Goal: Check status: Check status

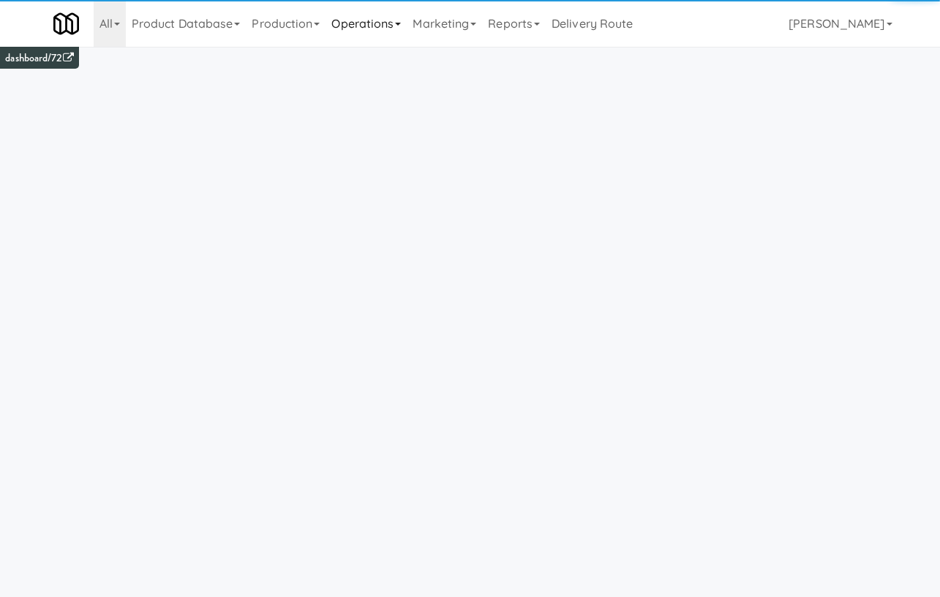
click at [377, 23] on link "Operations" at bounding box center [365, 23] width 81 height 47
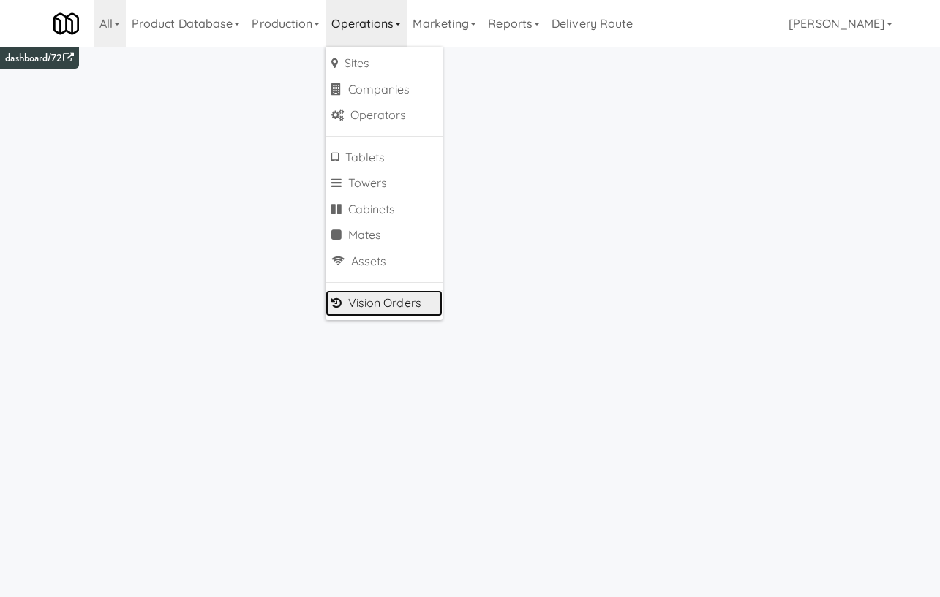
click at [410, 307] on link "Vision Orders" at bounding box center [383, 303] width 117 height 26
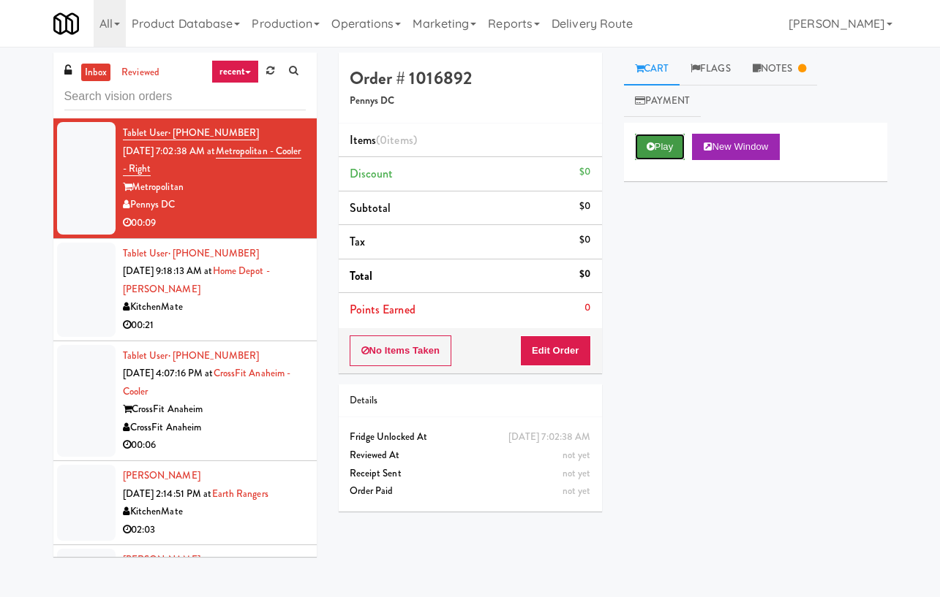
click at [662, 140] on button "Play" at bounding box center [660, 147] width 50 height 26
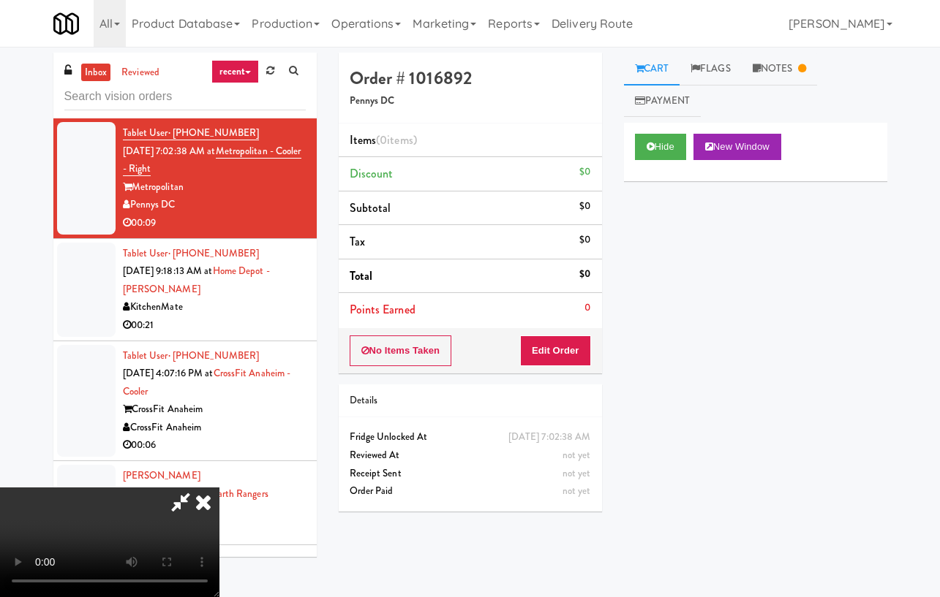
click at [219, 488] on icon at bounding box center [203, 502] width 32 height 29
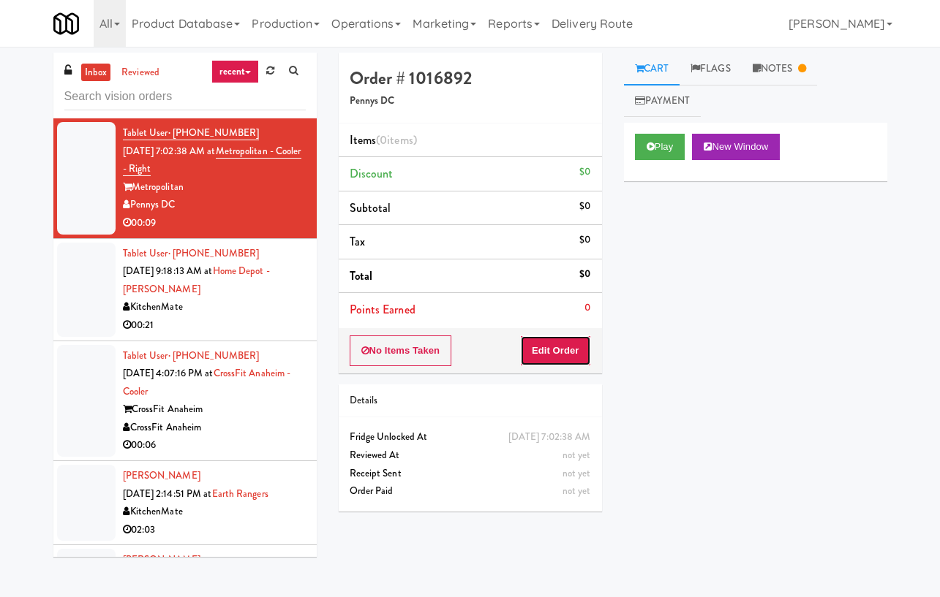
click at [564, 353] on button "Edit Order" at bounding box center [555, 351] width 71 height 31
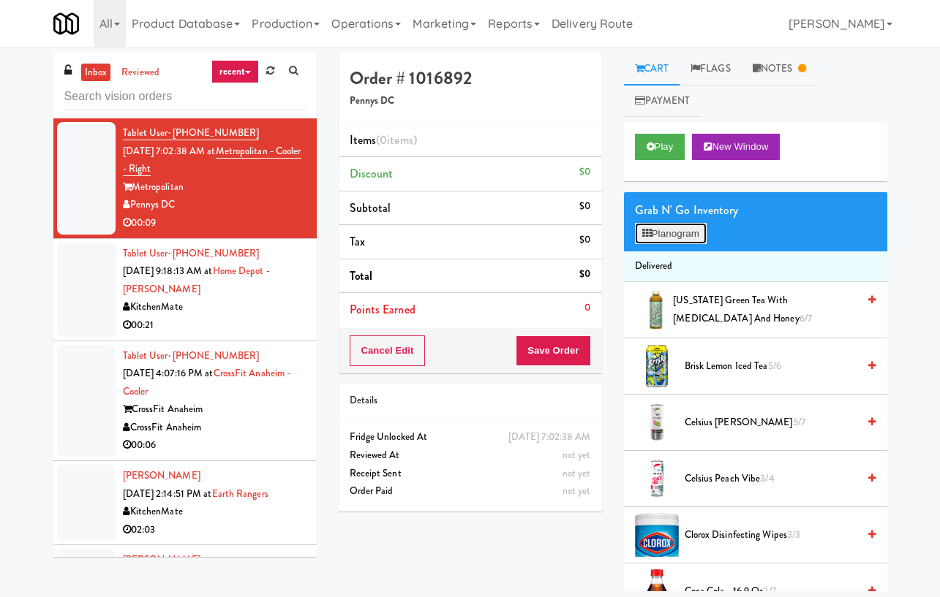
click at [692, 232] on button "Planogram" at bounding box center [671, 234] width 72 height 22
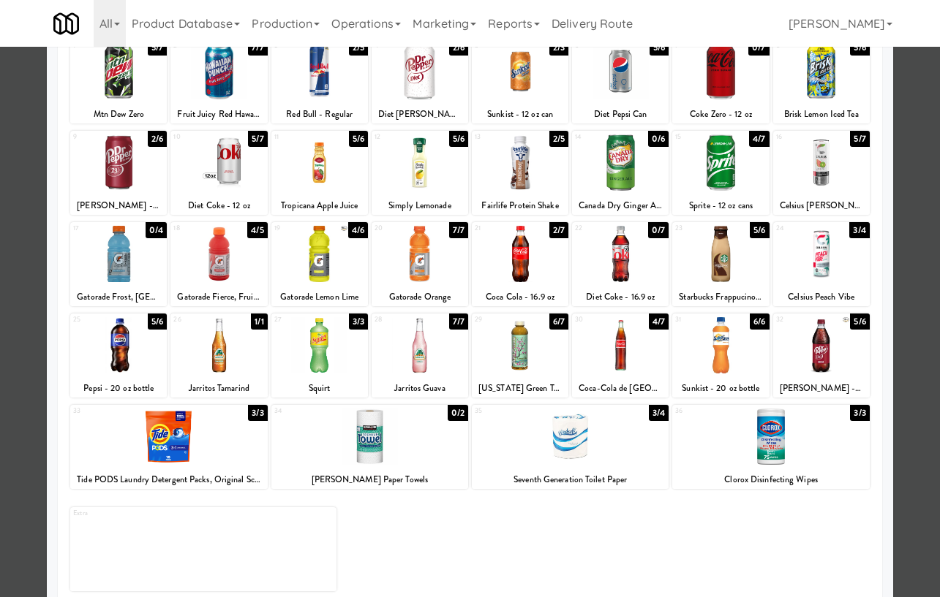
scroll to position [107, 0]
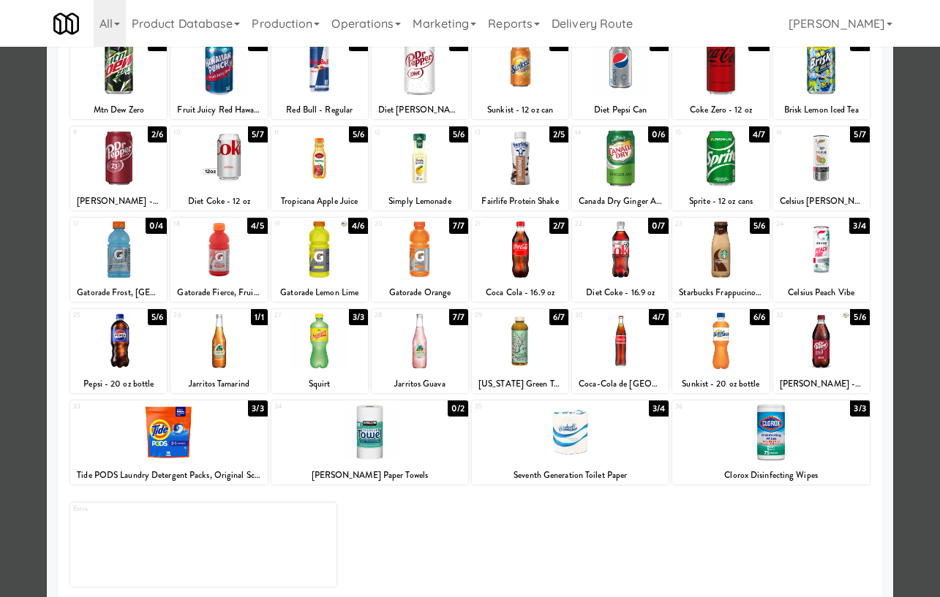
click at [518, 254] on div at bounding box center [520, 250] width 97 height 56
click at [915, 127] on div at bounding box center [470, 298] width 940 height 597
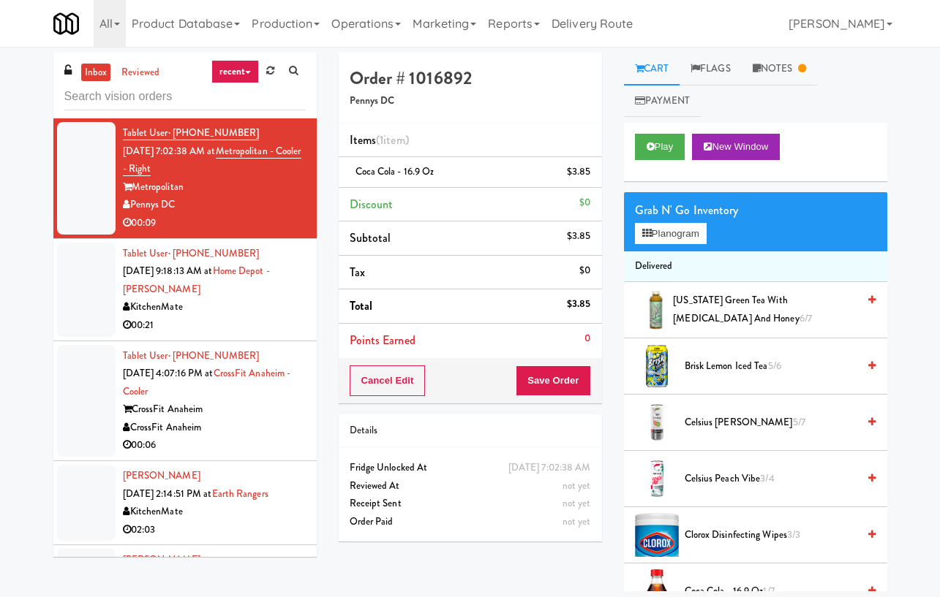
click at [607, 282] on div "Order # 1016892 Pennys DC Items (1 item ) Coca Cola - 16.9 oz $3.85 Discount $0…" at bounding box center [470, 303] width 285 height 500
click at [460, 324] on li "Points Earned 0" at bounding box center [470, 341] width 263 height 34
click at [377, 391] on button "Cancel Edit" at bounding box center [388, 381] width 76 height 31
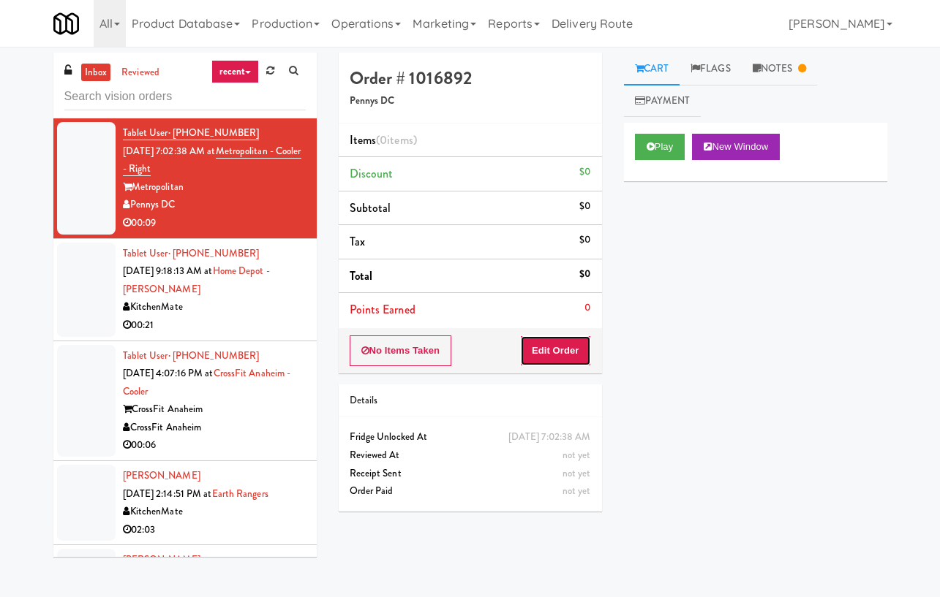
click at [554, 347] on button "Edit Order" at bounding box center [555, 351] width 71 height 31
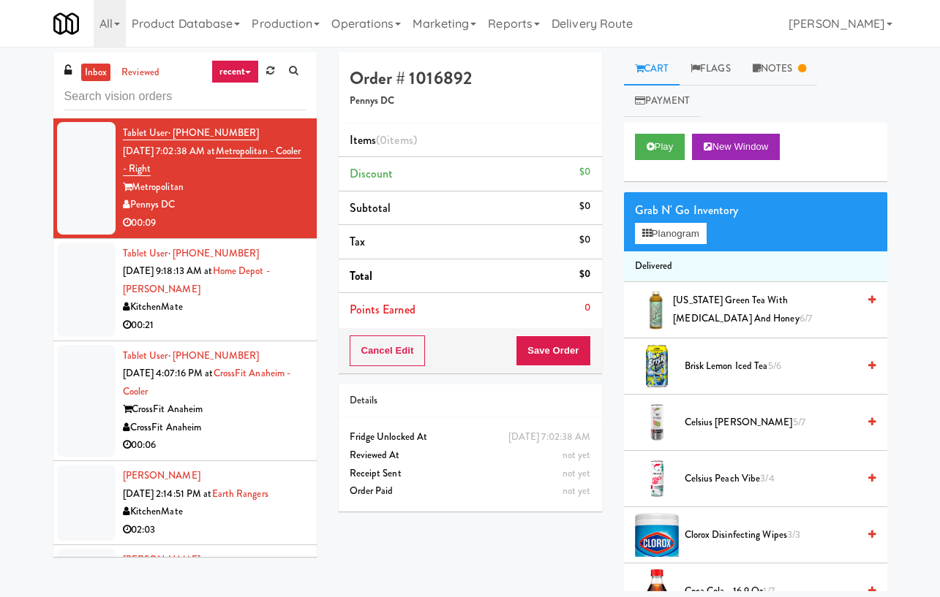
click at [449, 351] on div "Cancel Edit Save Order" at bounding box center [470, 350] width 263 height 45
click at [658, 152] on button "Play" at bounding box center [660, 147] width 50 height 26
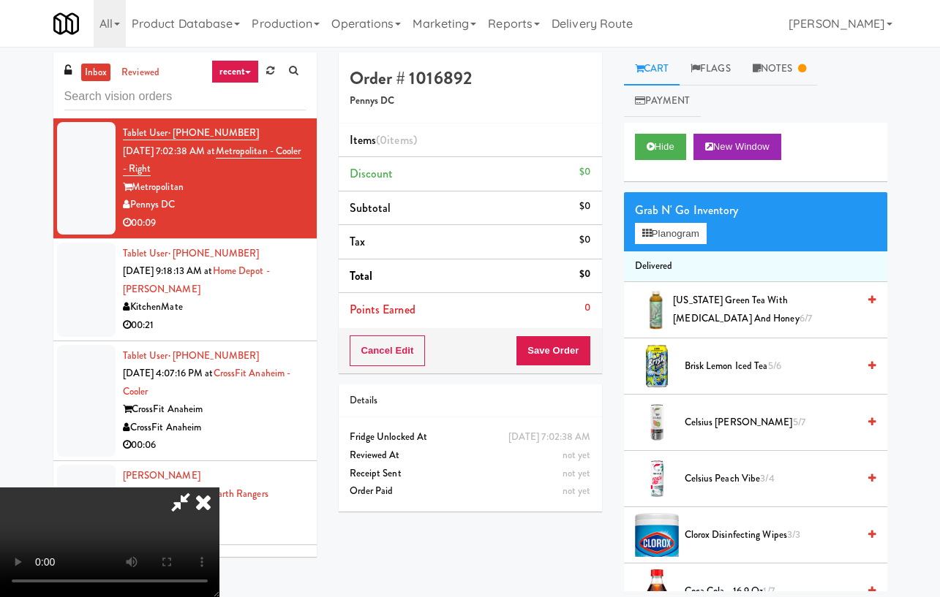
click at [219, 488] on icon at bounding box center [203, 502] width 32 height 29
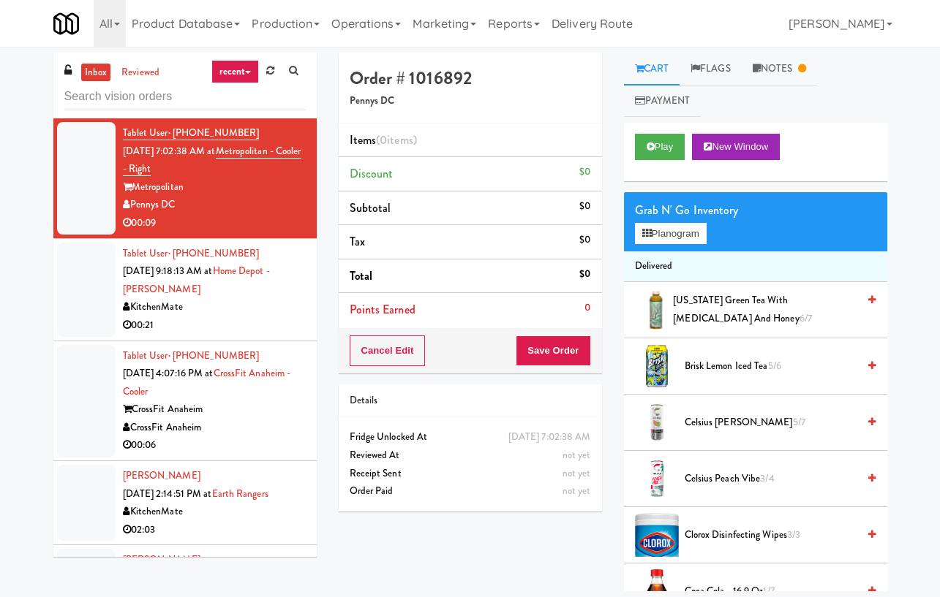
click at [238, 315] on div "KitchenMate" at bounding box center [214, 307] width 183 height 18
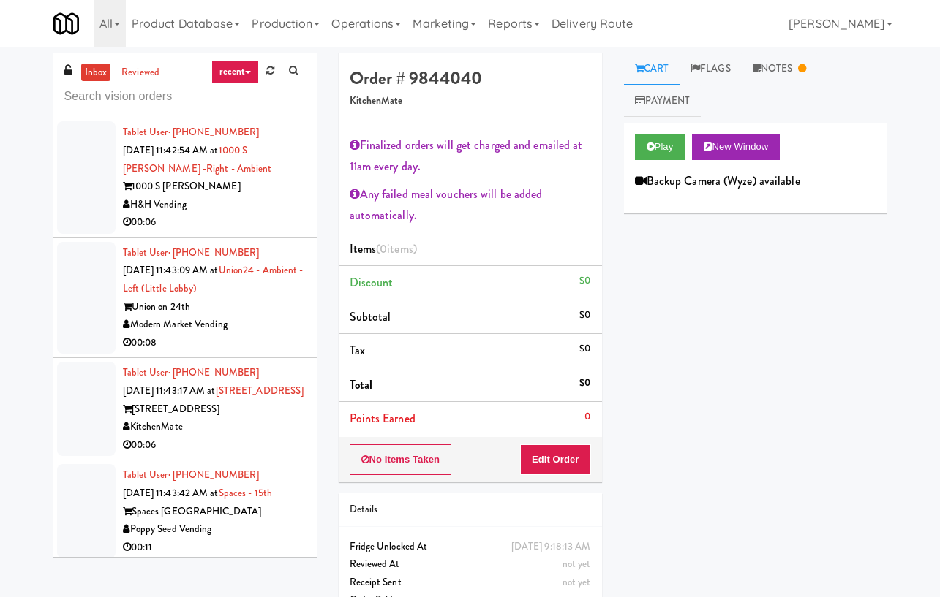
scroll to position [1947, 0]
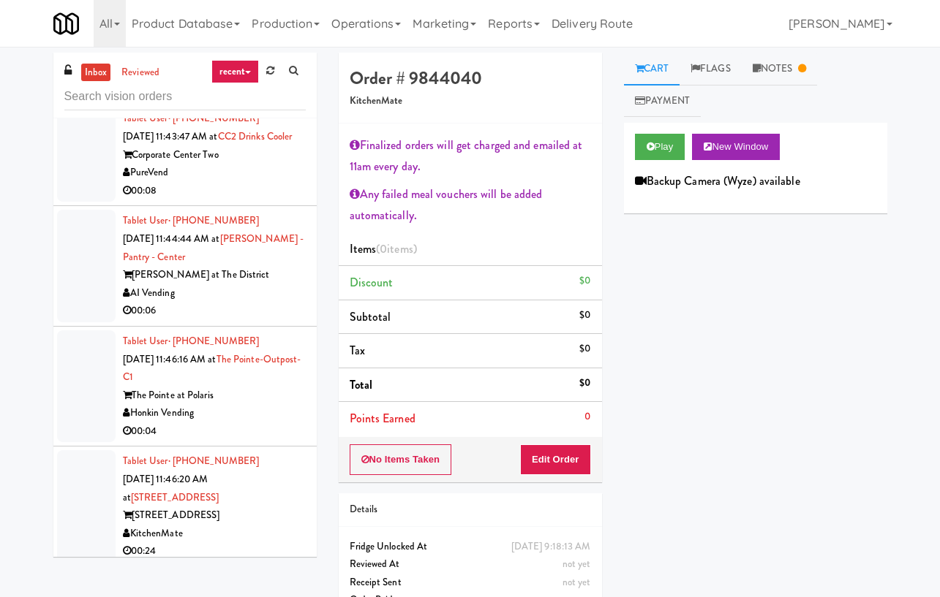
click at [268, 284] on div "[PERSON_NAME] at The District" at bounding box center [214, 275] width 183 height 18
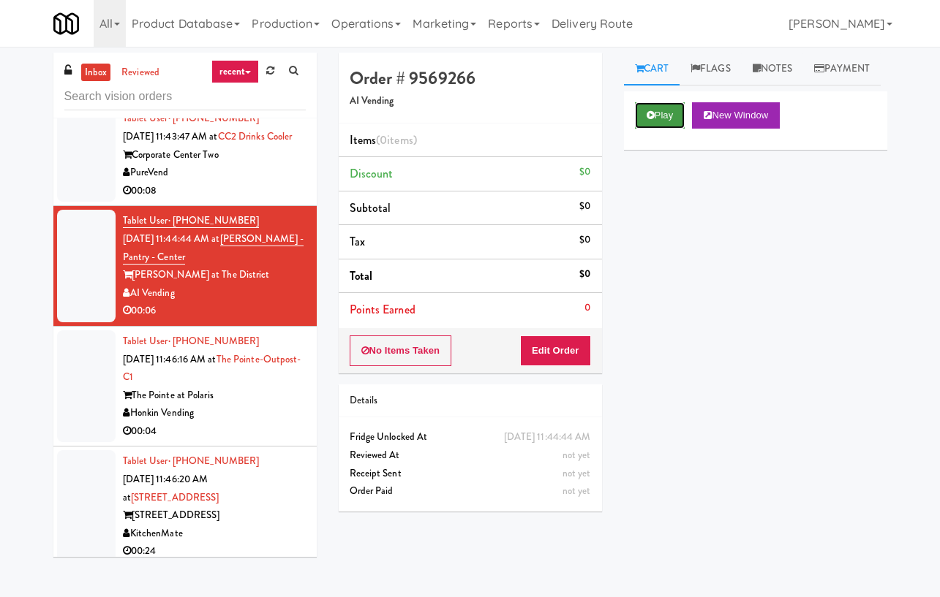
click at [656, 129] on button "Play" at bounding box center [660, 115] width 50 height 26
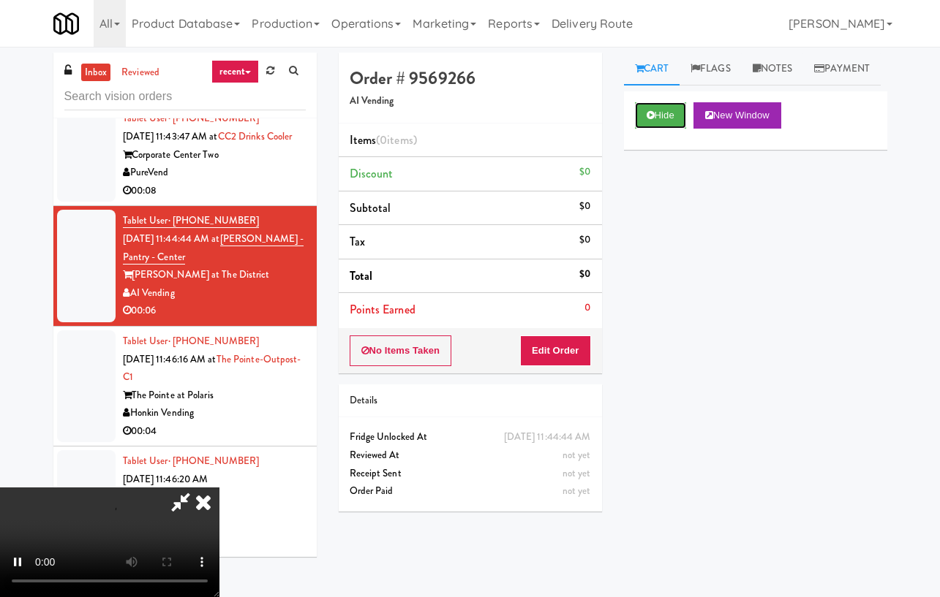
scroll to position [45, 0]
click at [219, 488] on video at bounding box center [109, 543] width 219 height 110
click at [589, 64] on div "Order # 9569266 AI Vending" at bounding box center [470, 88] width 263 height 71
click at [219, 488] on icon at bounding box center [203, 502] width 32 height 29
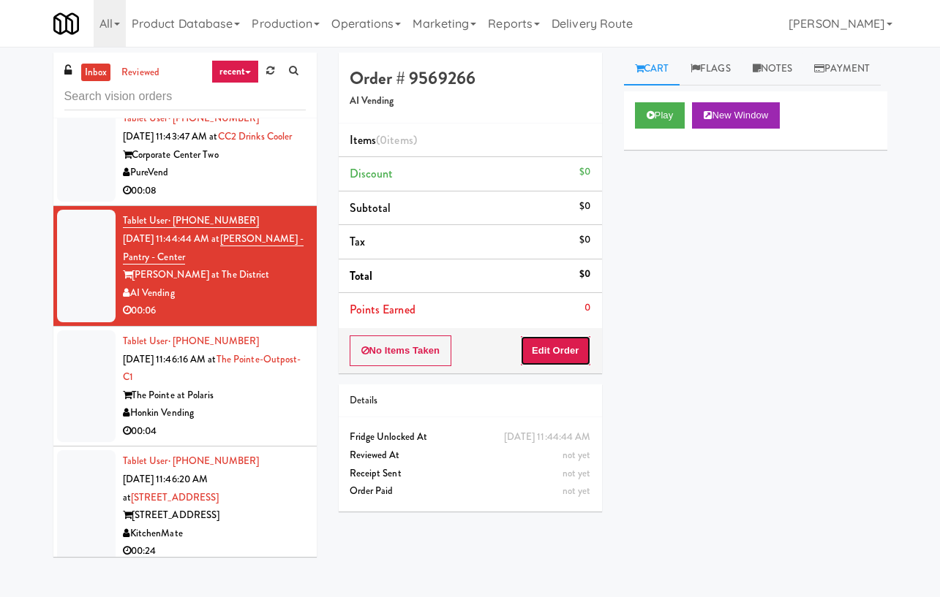
click at [558, 345] on button "Edit Order" at bounding box center [555, 351] width 71 height 31
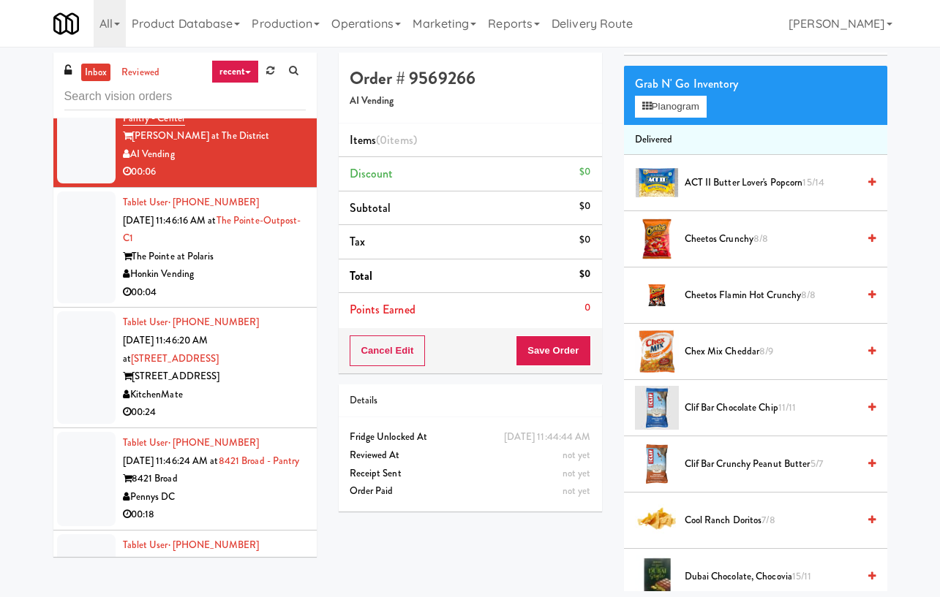
scroll to position [2097, 0]
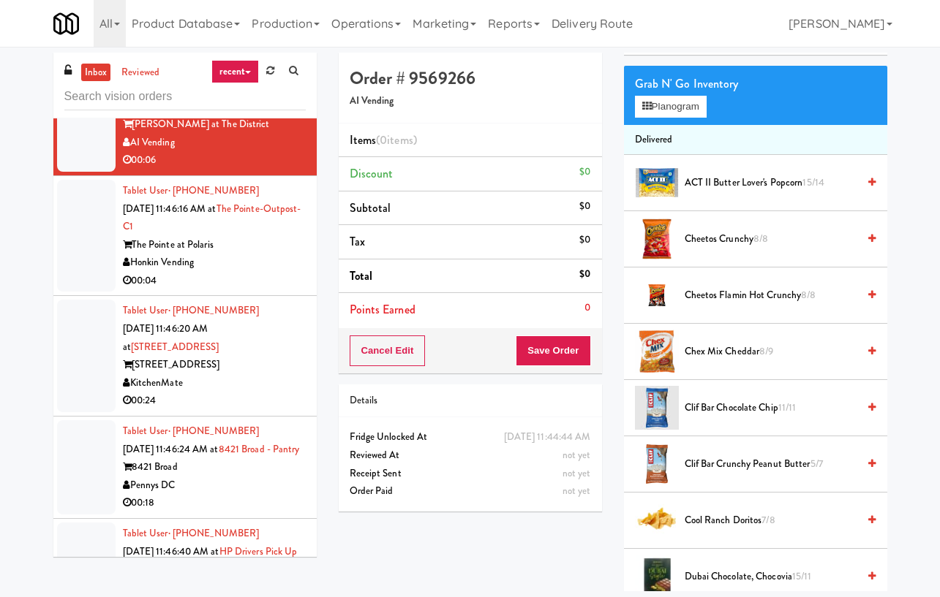
click at [254, 272] on div "Honkin Vending" at bounding box center [214, 263] width 183 height 18
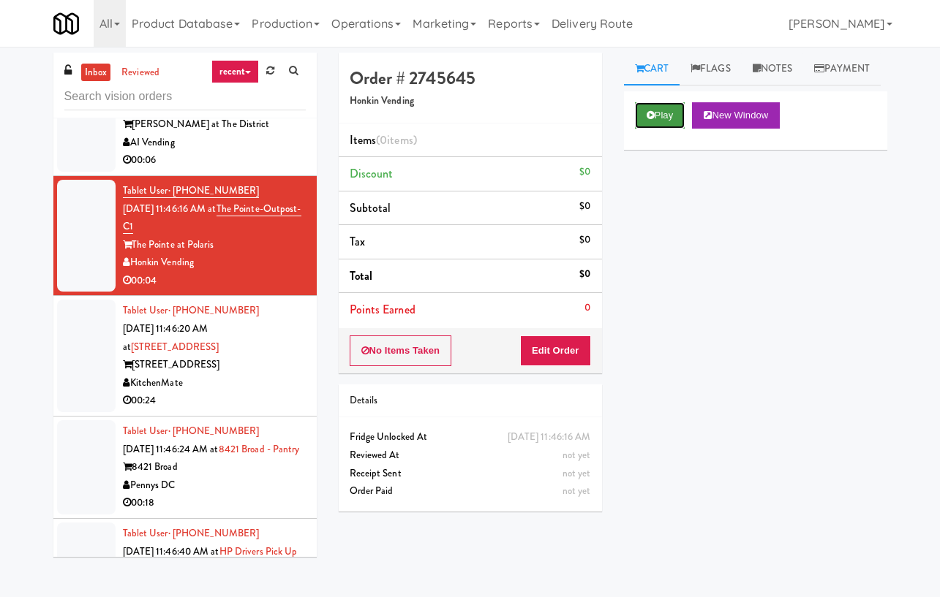
click at [654, 129] on button "Play" at bounding box center [660, 115] width 50 height 26
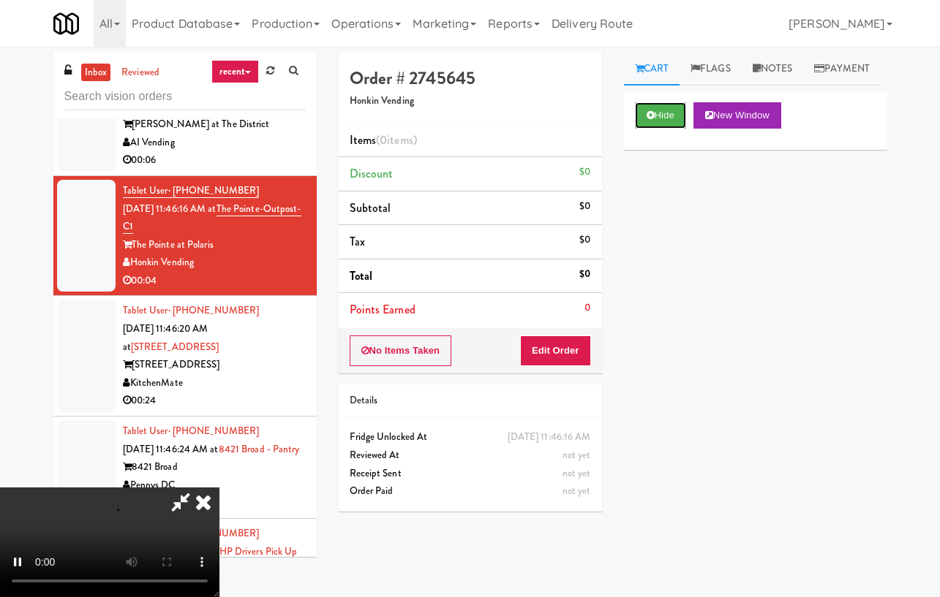
scroll to position [45, 0]
click at [219, 488] on video at bounding box center [109, 543] width 219 height 110
click at [219, 488] on icon at bounding box center [203, 502] width 32 height 29
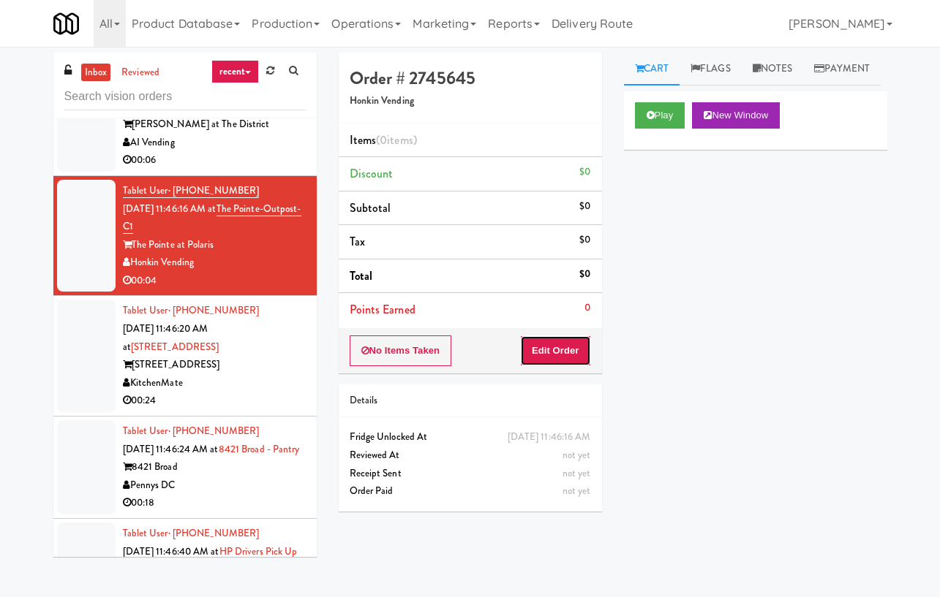
click at [554, 343] on button "Edit Order" at bounding box center [555, 351] width 71 height 31
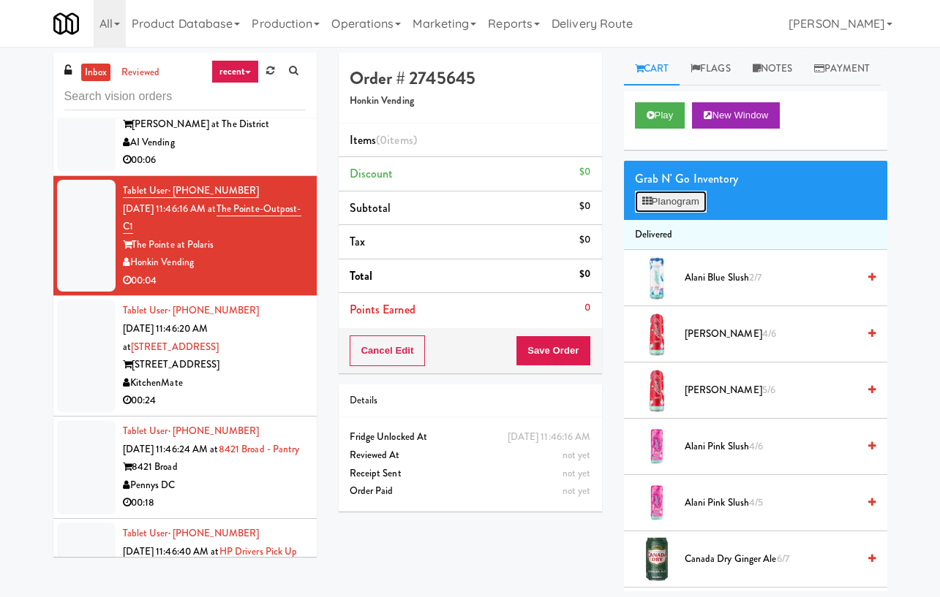
click at [689, 213] on button "Planogram" at bounding box center [671, 202] width 72 height 22
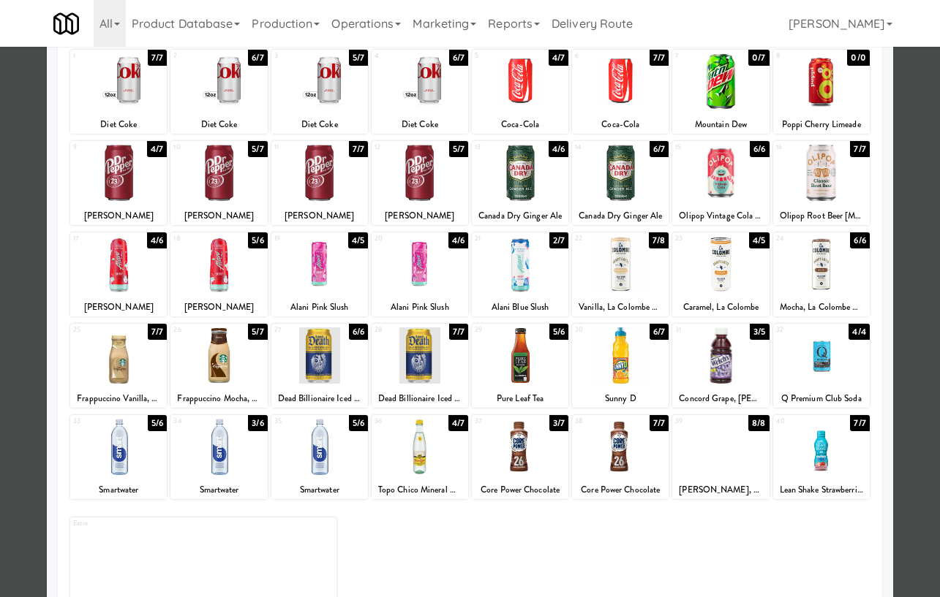
scroll to position [121, 0]
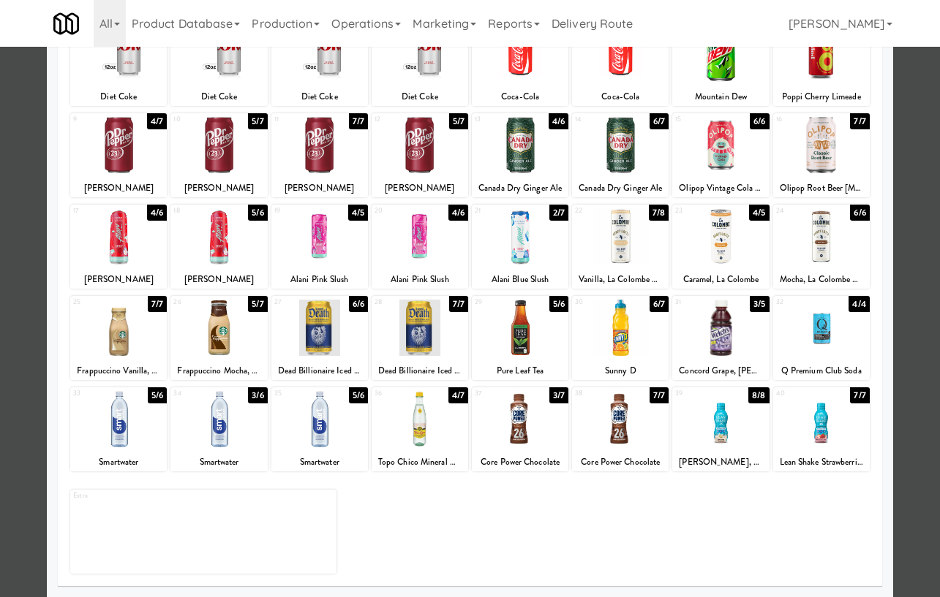
click at [563, 539] on div "Extra" at bounding box center [469, 526] width 799 height 95
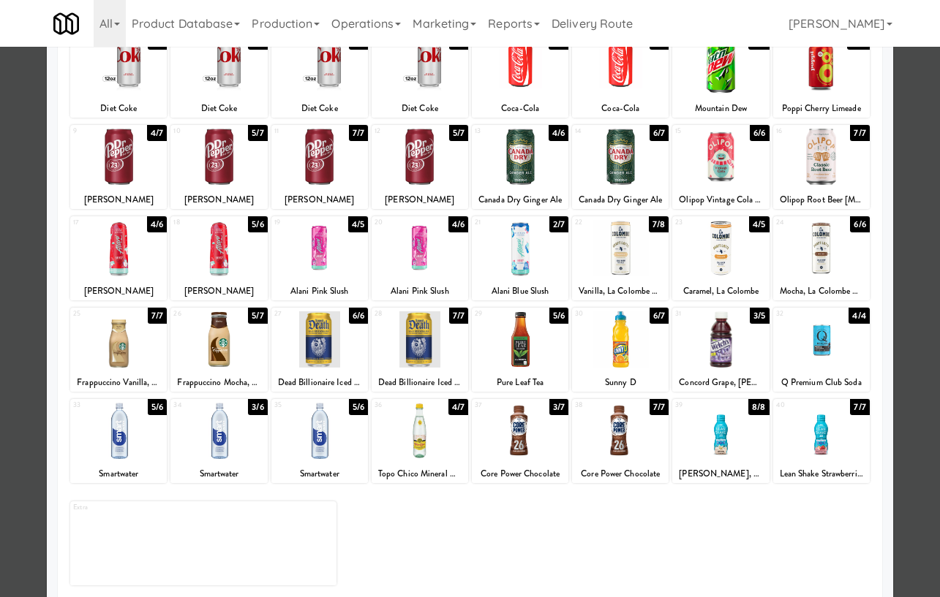
scroll to position [0, 0]
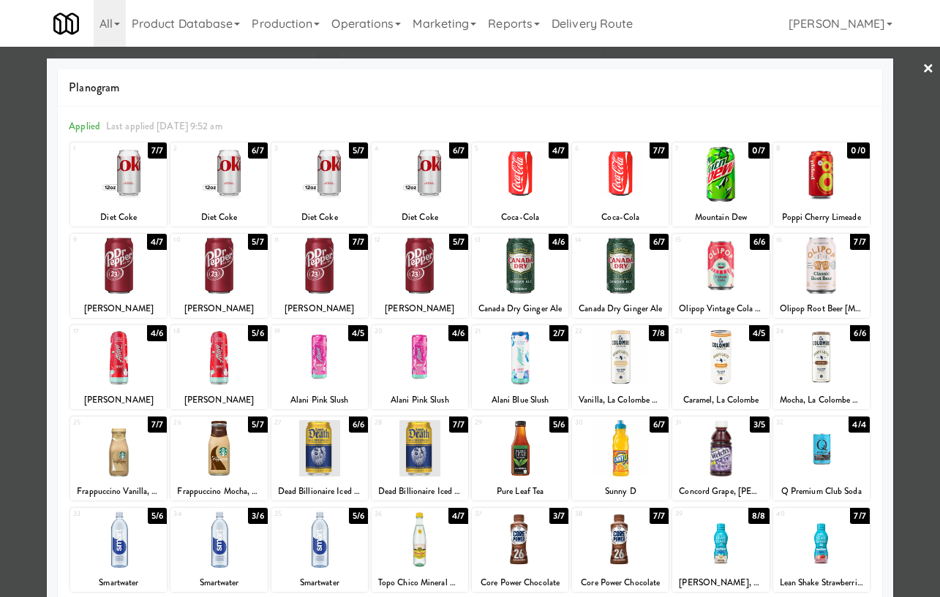
click at [920, 72] on div at bounding box center [470, 298] width 940 height 597
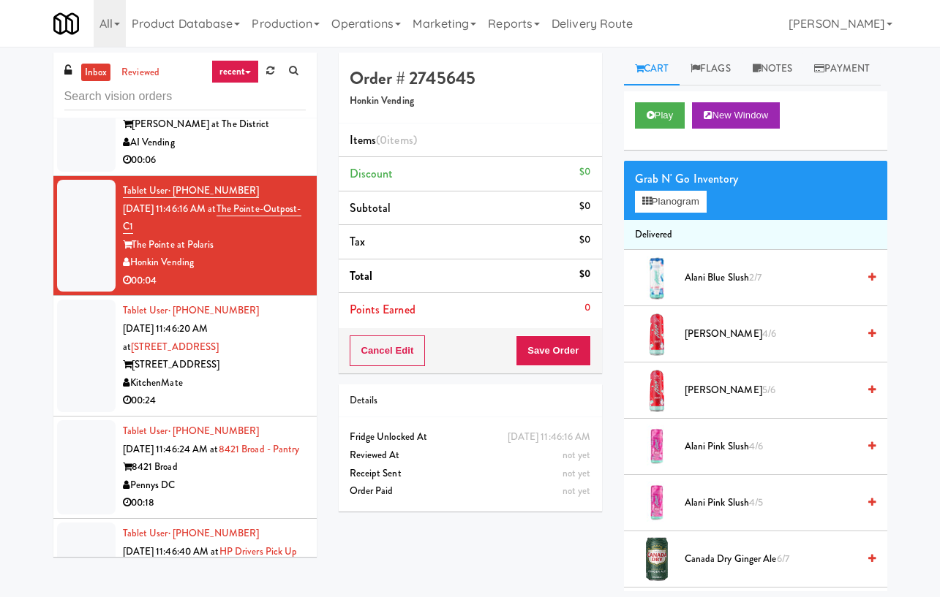
click at [263, 393] on div "KitchenMate" at bounding box center [214, 383] width 183 height 18
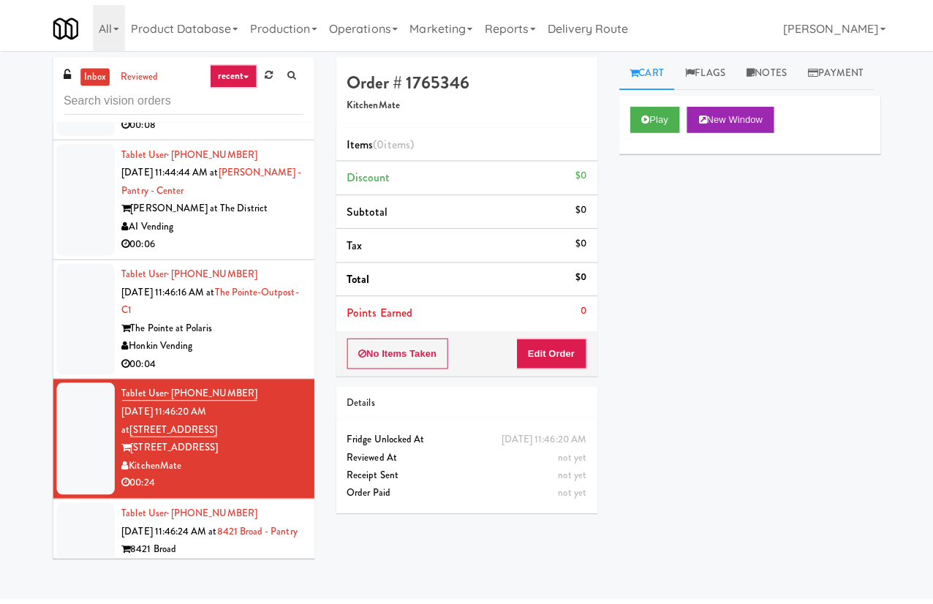
scroll to position [1997, 0]
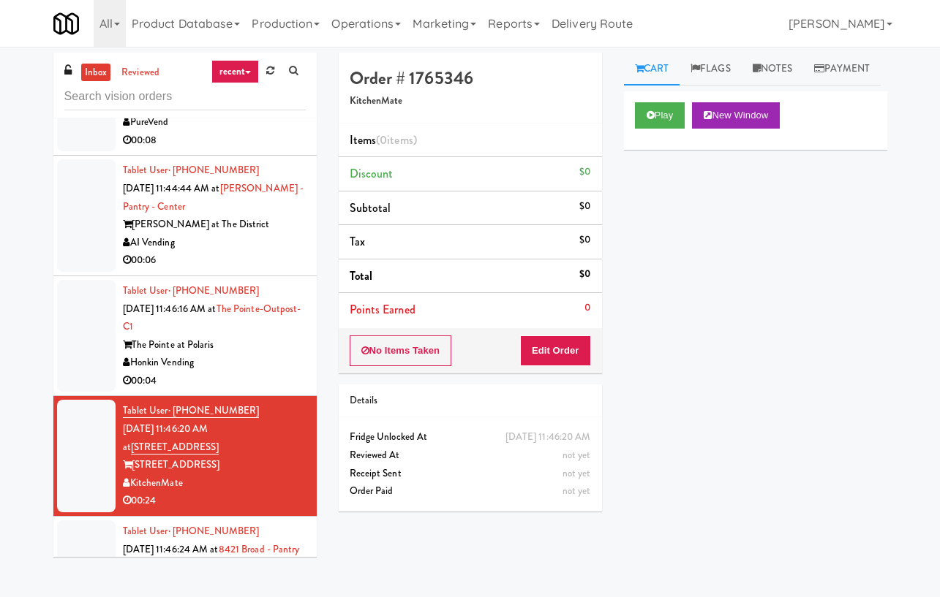
click at [284, 132] on div "PureVend" at bounding box center [214, 122] width 183 height 18
